Goal: Task Accomplishment & Management: Complete application form

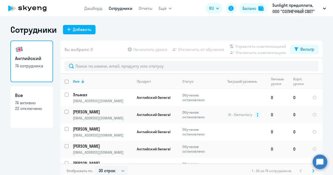
select select "30"
click at [76, 31] on div "Добавить" at bounding box center [82, 29] width 18 height 6
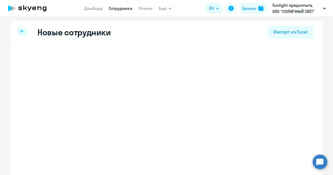
select select "english_adult_not_native_speaker"
select select "3"
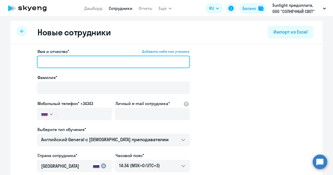
click at [53, 60] on input "Имя и отчество* Добавить себя как ученика" at bounding box center [113, 62] width 153 height 12
paste input "1) [PERSON_NAME]"
drag, startPoint x: 70, startPoint y: 66, endPoint x: 47, endPoint y: 61, distance: 23.8
click at [47, 61] on input "1) [PERSON_NAME]" at bounding box center [113, 62] width 153 height 12
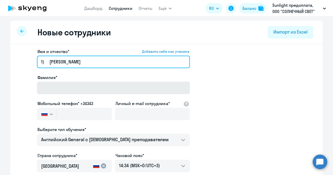
type input "1) [PERSON_NAME]"
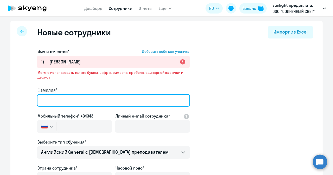
click at [46, 90] on div "Фамилия*" at bounding box center [113, 98] width 153 height 22
paste input "Сапункова"
type input "Сапункова"
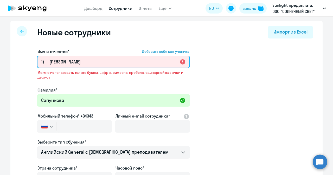
drag, startPoint x: 71, startPoint y: 61, endPoint x: 23, endPoint y: 55, distance: 48.3
click at [23, 55] on app-new-student-form "Имя и отчество* Добавить себя как ученика 1) [PERSON_NAME] Можно использовать т…" at bounding box center [167, 147] width 296 height 198
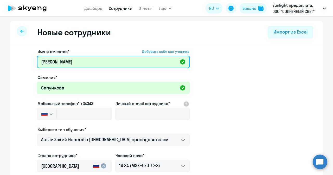
type input "[PERSON_NAME]"
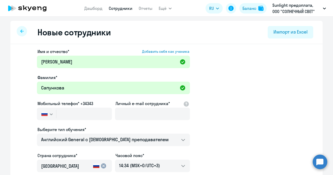
click at [232, 84] on app-new-student-form "Имя и отчество* Добавить себя как ученика [PERSON_NAME]* [PERSON_NAME] Мобильны…" at bounding box center [167, 141] width 296 height 186
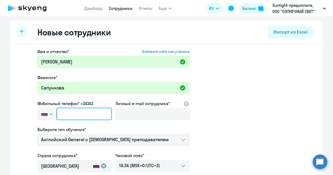
click at [83, 113] on input "text" at bounding box center [83, 114] width 55 height 12
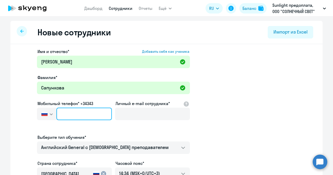
paste input "[PHONE_NUMBER]"
type input "[PHONE_NUMBER]"
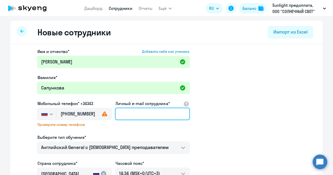
click at [135, 119] on input "Личный e-mail сотрудника*" at bounding box center [152, 114] width 75 height 12
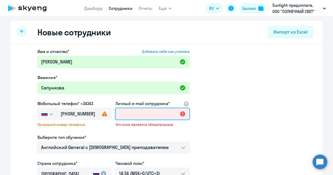
paste input "[EMAIL_ADDRESS][DOMAIN_NAME]"
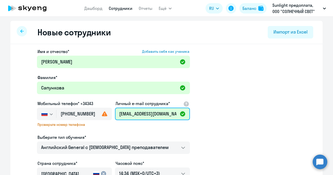
type input "[EMAIL_ADDRESS][DOMAIN_NAME]"
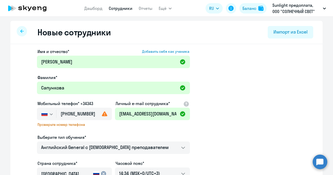
click at [231, 130] on app-new-student-form "Имя и отчество* Добавить себя как ученика [PERSON_NAME]* [PERSON_NAME] Мобильны…" at bounding box center [167, 144] width 296 height 193
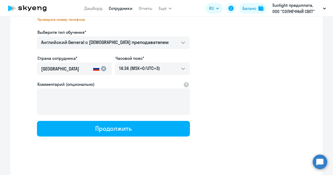
click at [133, 141] on div "Имя и отчество* Добавить себя как ученика [PERSON_NAME]* [PERSON_NAME] Мобильны…" at bounding box center [166, 57] width 312 height 237
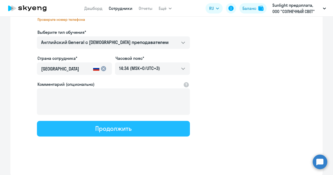
click at [134, 132] on button "Продолжить" at bounding box center [113, 129] width 153 height 16
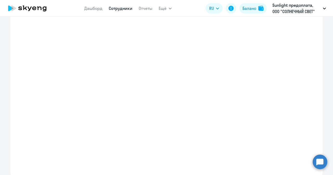
select select "english_adult_not_native_speaker"
select select "3"
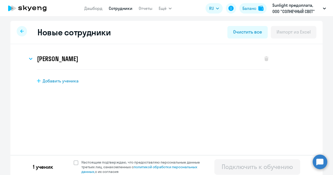
scroll to position [0, 0]
click at [33, 56] on div "[PERSON_NAME]" at bounding box center [143, 58] width 230 height 21
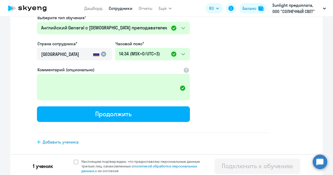
scroll to position [137, 0]
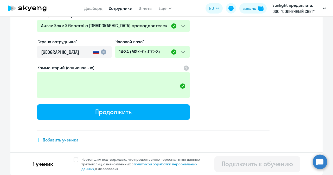
click at [71, 160] on div "1 ученик Настоящим подтверждаю, что предоставляю персональные данные третьих ли…" at bounding box center [166, 163] width 312 height 23
click at [74, 158] on span at bounding box center [76, 160] width 5 height 5
click at [73, 157] on input "Настоящим подтверждаю, что предоставляю персональные данные третьих лиц, ознако…" at bounding box center [73, 157] width 0 height 0
checkbox input "true"
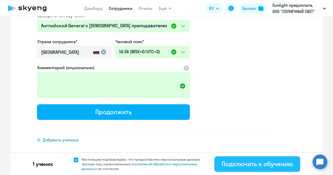
click at [235, 163] on div "Подключить к обучению" at bounding box center [257, 164] width 71 height 8
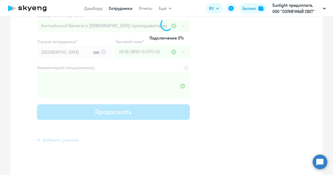
select select "english_adult_not_native_speaker"
select select "3"
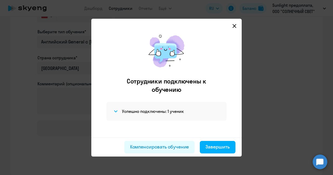
scroll to position [97, 0]
click at [219, 148] on div "Завершить" at bounding box center [218, 147] width 24 height 7
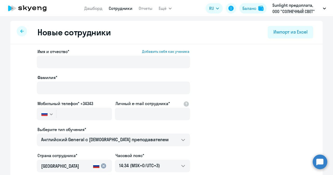
select select "30"
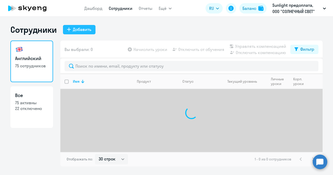
click at [80, 28] on div "Добавить" at bounding box center [82, 29] width 18 height 6
select select "english_adult_not_native_speaker"
select select "3"
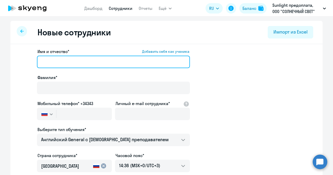
click at [58, 64] on input "Имя и отчество* Добавить себя как ученика" at bounding box center [113, 62] width 153 height 12
paste input "1) [PERSON_NAME]"
drag, startPoint x: 63, startPoint y: 64, endPoint x: 47, endPoint y: 64, distance: 16.4
click at [47, 64] on input "1) [PERSON_NAME]" at bounding box center [113, 62] width 153 height 12
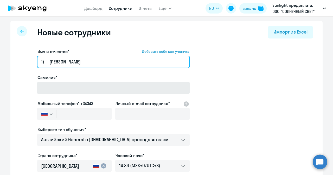
type input "1) [PERSON_NAME]"
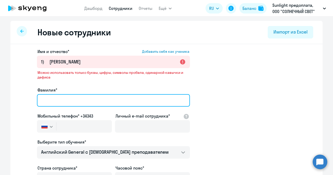
click at [67, 94] on input "Фамилия*" at bounding box center [113, 100] width 153 height 12
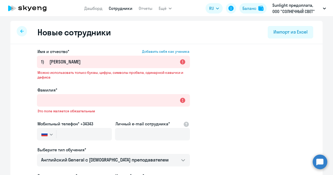
click at [67, 90] on div "Фамилия*" at bounding box center [113, 90] width 153 height 6
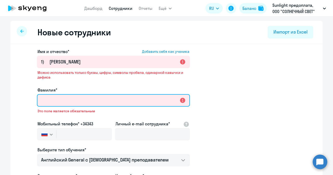
click at [64, 99] on input "Фамилия*" at bounding box center [113, 100] width 153 height 12
paste input "[PERSON_NAME]"
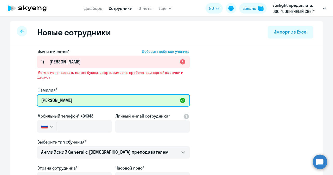
type input "[PERSON_NAME]"
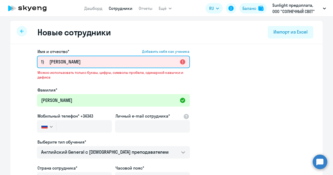
drag, startPoint x: 63, startPoint y: 61, endPoint x: 22, endPoint y: 59, distance: 41.7
click at [22, 59] on app-new-student-form "Имя и отчество* Добавить себя как ученика 1) [PERSON_NAME] использовать только …" at bounding box center [167, 147] width 296 height 198
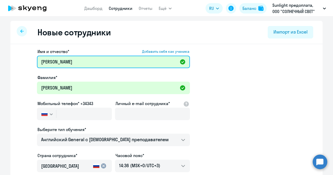
type input "[PERSON_NAME]"
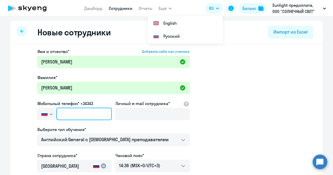
click at [92, 111] on input "text" at bounding box center [83, 114] width 55 height 12
paste input "[PHONE_NUMBER]"
type input "[PHONE_NUMBER]"
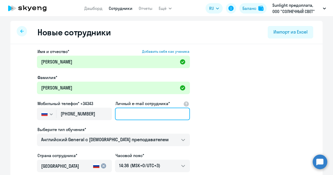
click at [131, 110] on input "Личный e-mail сотрудника*" at bounding box center [152, 114] width 75 height 12
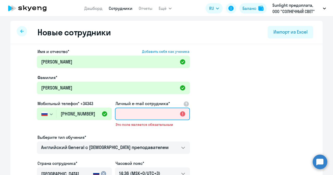
paste input "[EMAIL_ADDRESS][DOMAIN_NAME]"
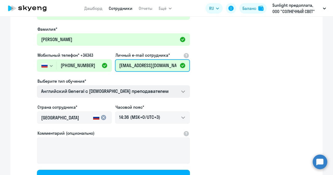
scroll to position [78, 0]
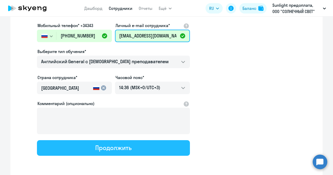
type input "[EMAIL_ADDRESS][DOMAIN_NAME]"
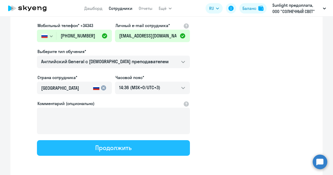
click at [95, 148] on div "Продолжить" at bounding box center [113, 148] width 36 height 8
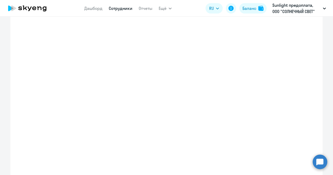
select select "english_adult_not_native_speaker"
select select "3"
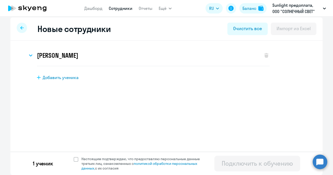
scroll to position [0, 0]
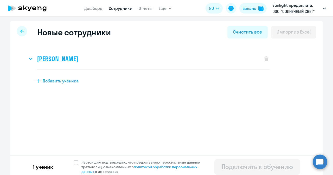
click at [30, 57] on svg-icon at bounding box center [31, 59] width 6 height 6
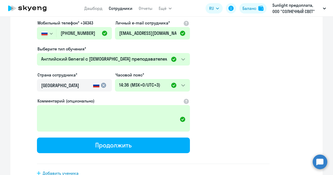
scroll to position [137, 0]
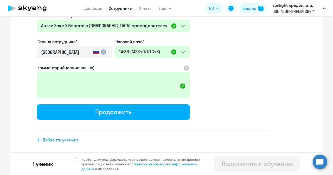
click at [74, 158] on span at bounding box center [76, 160] width 5 height 5
click at [73, 157] on input "Настоящим подтверждаю, что предоставляю персональные данные третьих лиц, ознако…" at bounding box center [73, 157] width 0 height 0
checkbox input "true"
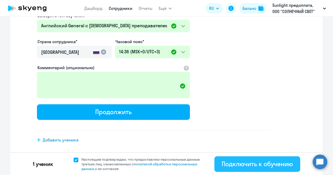
click at [236, 168] on button "Подключить к обучению" at bounding box center [258, 164] width 86 height 16
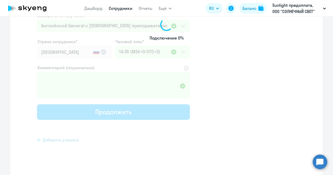
select select "english_adult_not_native_speaker"
select select "3"
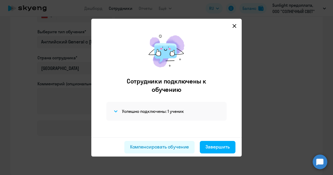
scroll to position [97, 0]
click at [211, 148] on div "Завершить" at bounding box center [218, 147] width 24 height 7
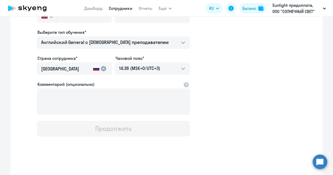
select select "30"
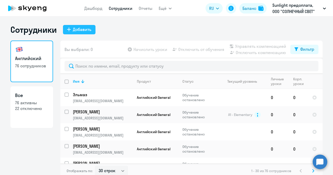
click at [67, 30] on icon at bounding box center [69, 30] width 4 height 4
select select "english_adult_not_native_speaker"
select select "3"
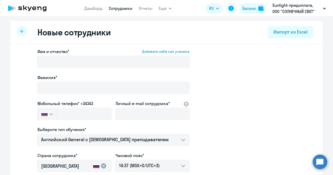
click at [71, 51] on label "Имя и отчество* Добавить себя как ученика" at bounding box center [113, 51] width 152 height 6
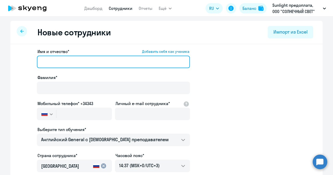
click at [71, 56] on input "Имя и отчество* Добавить себя как ученика" at bounding box center [113, 62] width 153 height 12
click at [65, 62] on input "Имя и отчество* Добавить себя как ученика" at bounding box center [113, 62] width 153 height 12
paste input "2) [PERSON_NAME]"
drag, startPoint x: 75, startPoint y: 64, endPoint x: 47, endPoint y: 69, distance: 29.1
click at [47, 69] on div "Имя и отчество* Добавить себя как ученика 2) [DEMOGRAPHIC_DATA][PERSON_NAME]" at bounding box center [113, 59] width 153 height 22
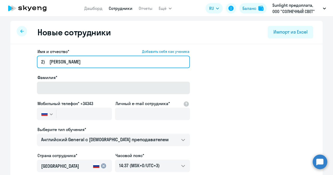
type input "2) [PERSON_NAME]"
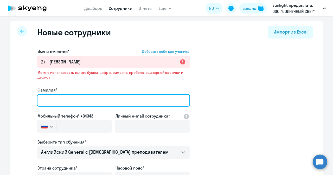
drag, startPoint x: 51, startPoint y: 89, endPoint x: 63, endPoint y: 77, distance: 17.5
click at [51, 89] on div "Фамилия*" at bounding box center [113, 98] width 153 height 22
paste input "[PERSON_NAME]"
type input "[PERSON_NAME]"
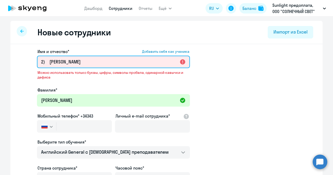
drag, startPoint x: 76, startPoint y: 61, endPoint x: 0, endPoint y: 69, distance: 76.7
click at [0, 69] on ng-component "Новые сотрудники Импорт из Excel Имя и отчество* Добавить себя как ученика 2) […" at bounding box center [166, 153] width 333 height 265
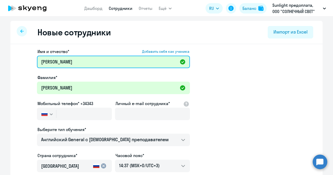
type input "[PERSON_NAME]"
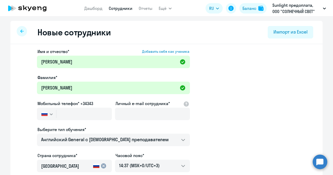
drag, startPoint x: 249, startPoint y: 104, endPoint x: 236, endPoint y: 97, distance: 14.9
click at [242, 102] on app-new-student-form "Имя и отчество* Добавить себя как ученика [PERSON_NAME]* [PERSON_NAME] Мобильны…" at bounding box center [167, 141] width 296 height 186
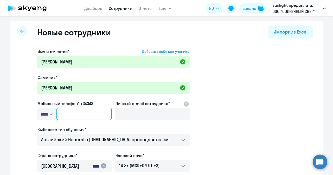
click at [74, 111] on input "text" at bounding box center [83, 114] width 55 height 12
paste input "[PHONE_NUMBER]"
type input "[PHONE_NUMBER]"
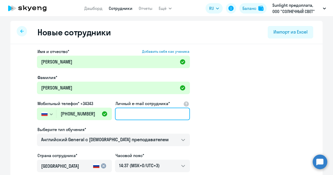
click at [147, 116] on input "Личный e-mail сотрудника*" at bounding box center [152, 114] width 75 height 12
paste input "[EMAIL_ADDRESS][DOMAIN_NAME]"
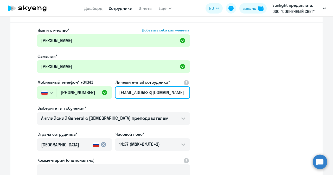
scroll to position [26, 0]
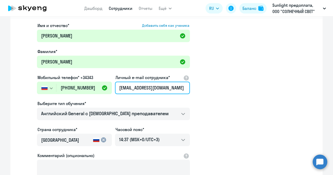
type input "[EMAIL_ADDRESS][DOMAIN_NAME]"
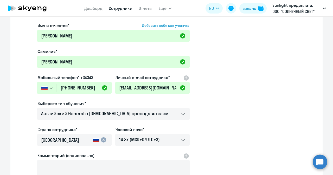
click at [235, 98] on app-new-student-form "Имя и отчество* Добавить себя как ученика [PERSON_NAME]* [PERSON_NAME] Мобильны…" at bounding box center [167, 115] width 296 height 186
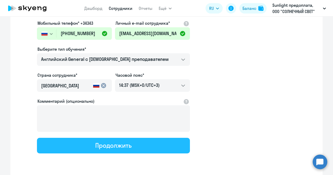
scroll to position [97, 0]
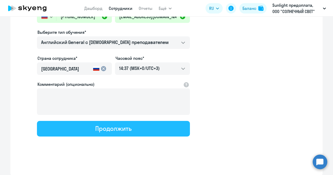
click at [118, 129] on div "Продолжить" at bounding box center [113, 128] width 36 height 8
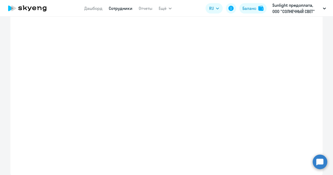
select select "english_adult_not_native_speaker"
select select "3"
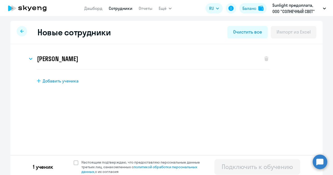
scroll to position [0, 0]
click at [32, 55] on div "[PERSON_NAME]" at bounding box center [143, 58] width 230 height 21
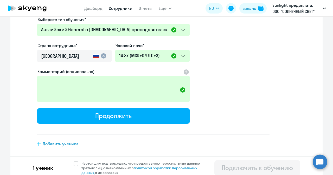
scroll to position [137, 0]
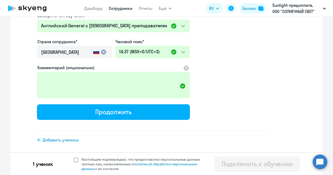
click at [74, 160] on span at bounding box center [76, 160] width 5 height 5
click at [74, 157] on input "Настоящим подтверждаю, что предоставляю персональные данные третьих лиц, ознако…" at bounding box center [73, 157] width 0 height 0
checkbox input "true"
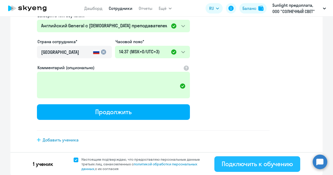
click at [244, 159] on button "Подключить к обучению" at bounding box center [258, 164] width 86 height 16
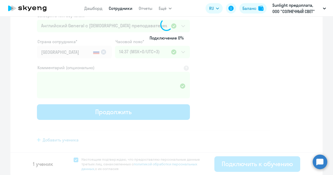
select select "english_adult_not_native_speaker"
select select "3"
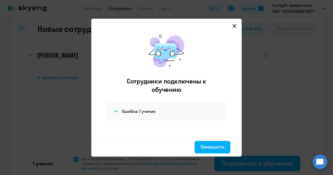
scroll to position [0, 0]
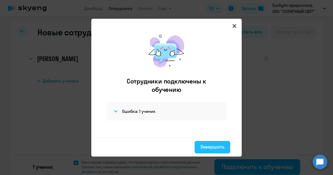
click at [214, 150] on button "Завершить" at bounding box center [213, 147] width 36 height 12
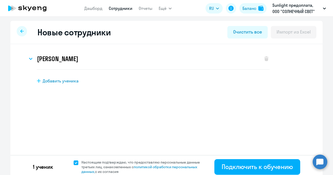
click at [27, 120] on div "Новые сотрудники Очистить все Импорт из Excel [PERSON_NAME] Имя и отчество* Доб…" at bounding box center [166, 100] width 312 height 158
